Goal: Task Accomplishment & Management: Manage account settings

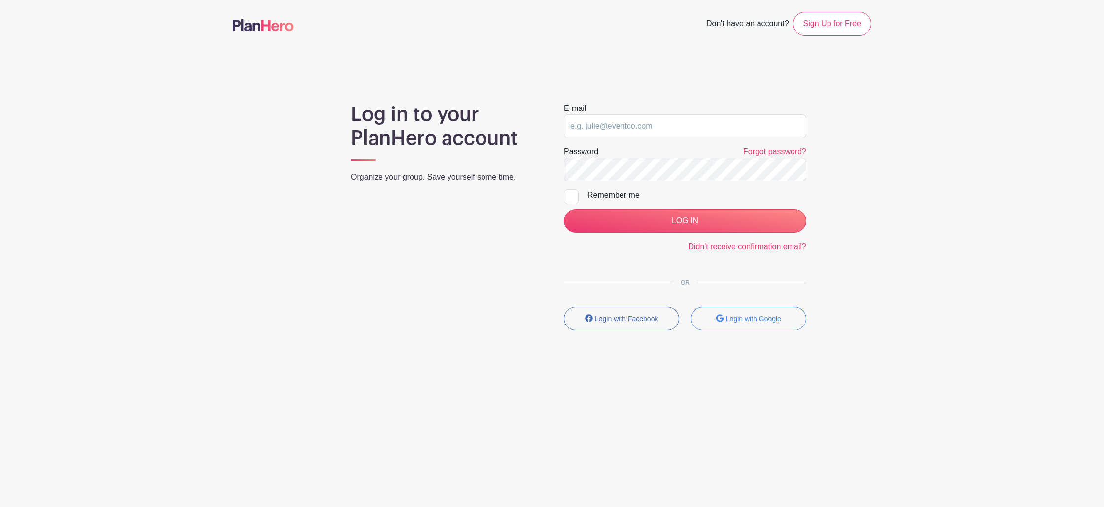
click at [612, 141] on form "E-mail Password Forgot password? Remember me LOG IN Didn't receive confirmation…" at bounding box center [685, 178] width 243 height 150
click at [612, 134] on input "email" at bounding box center [685, 126] width 243 height 24
type input "[EMAIL_ADDRESS][PERSON_NAME][DOMAIN_NAME]"
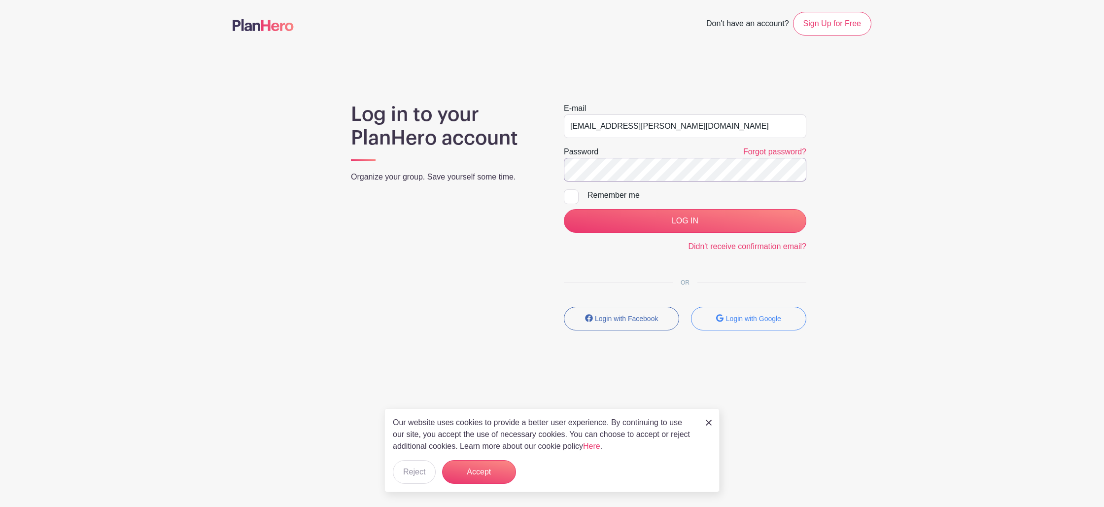
click at [564, 209] on input "LOG IN" at bounding box center [685, 221] width 243 height 24
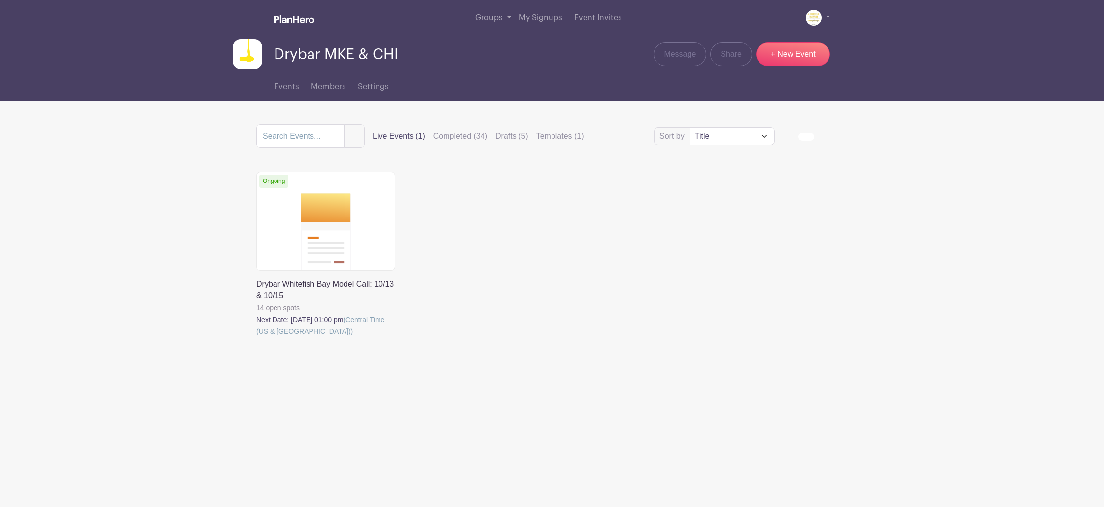
click at [577, 195] on div "Delete Event Are you sure you want to delete this Event? Yes, Delete No, Cancel…" at bounding box center [552, 268] width 604 height 193
click at [256, 337] on link at bounding box center [256, 337] width 0 height 0
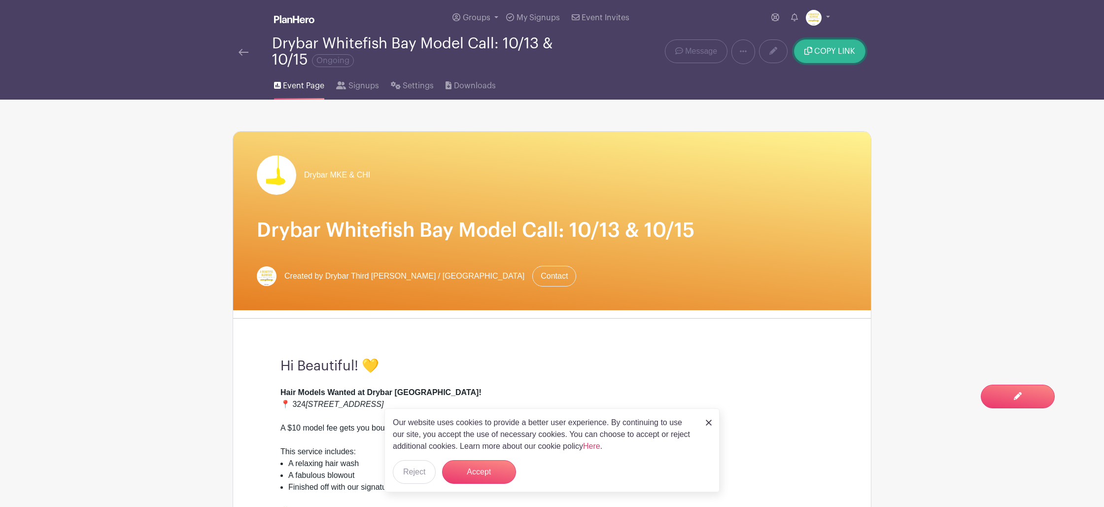
click at [818, 48] on span "COPY LINK" at bounding box center [835, 51] width 41 height 8
click at [813, 50] on button "COPY LINK" at bounding box center [829, 51] width 71 height 24
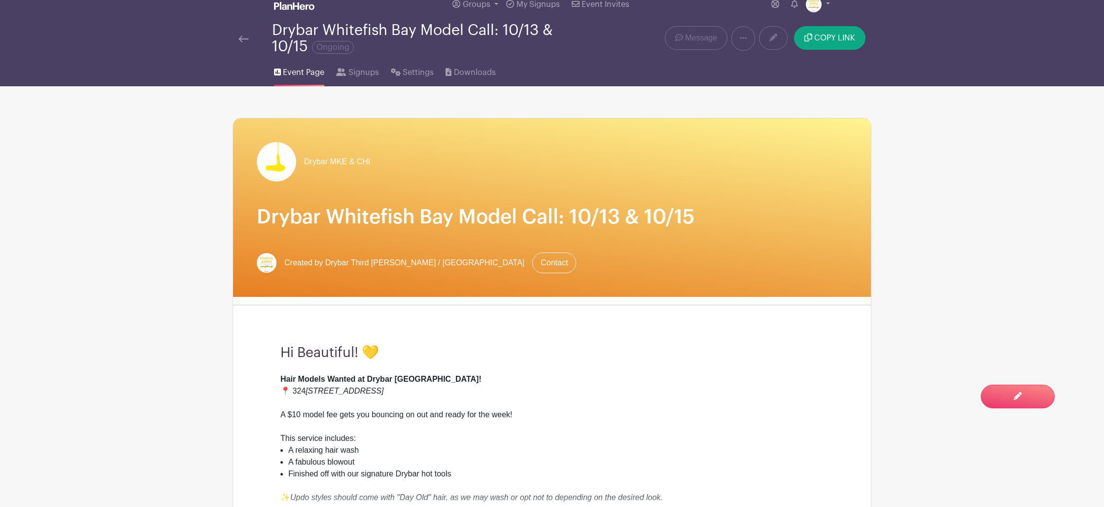
scroll to position [19, 0]
